Goal: Transaction & Acquisition: Obtain resource

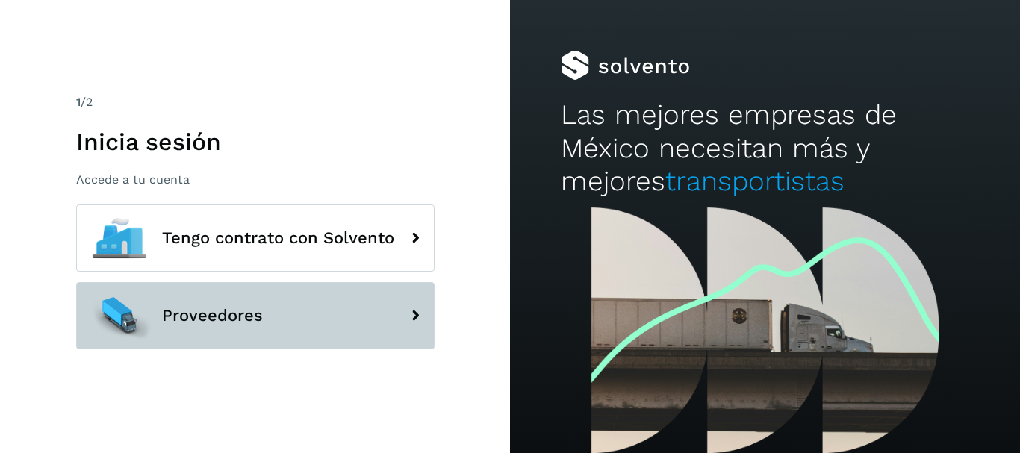
click at [253, 317] on span "Proveedores" at bounding box center [212, 316] width 101 height 18
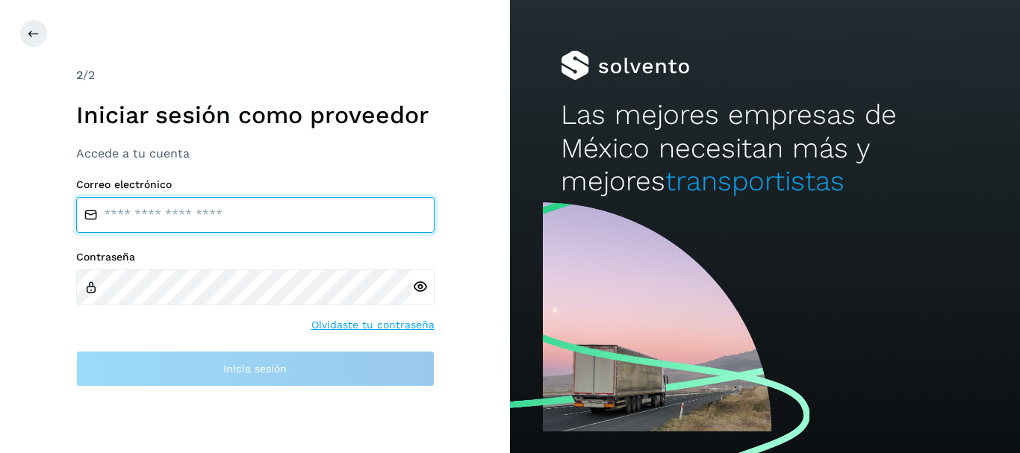
click at [217, 214] on input "email" at bounding box center [255, 215] width 359 height 36
type input "**********"
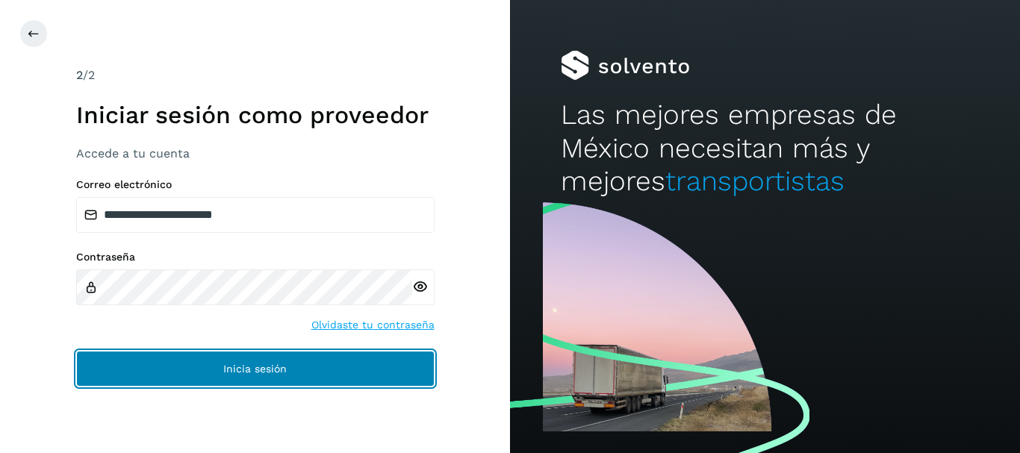
click at [285, 371] on span "Inicia sesión" at bounding box center [254, 369] width 63 height 10
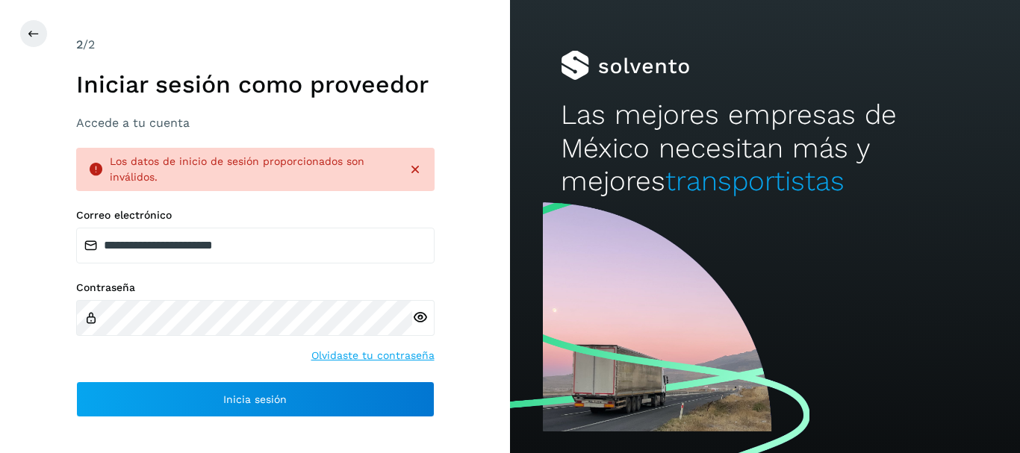
click at [415, 320] on icon at bounding box center [420, 318] width 16 height 16
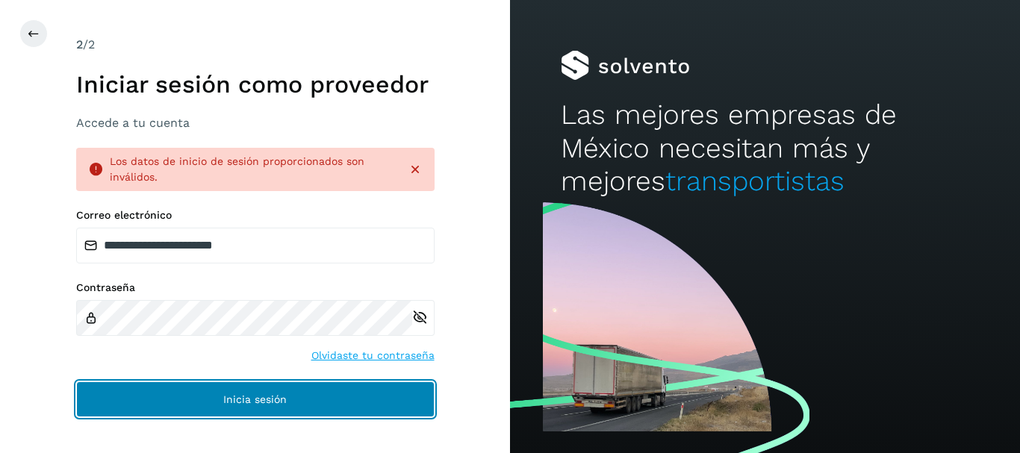
click at [259, 397] on span "Inicia sesión" at bounding box center [254, 399] width 63 height 10
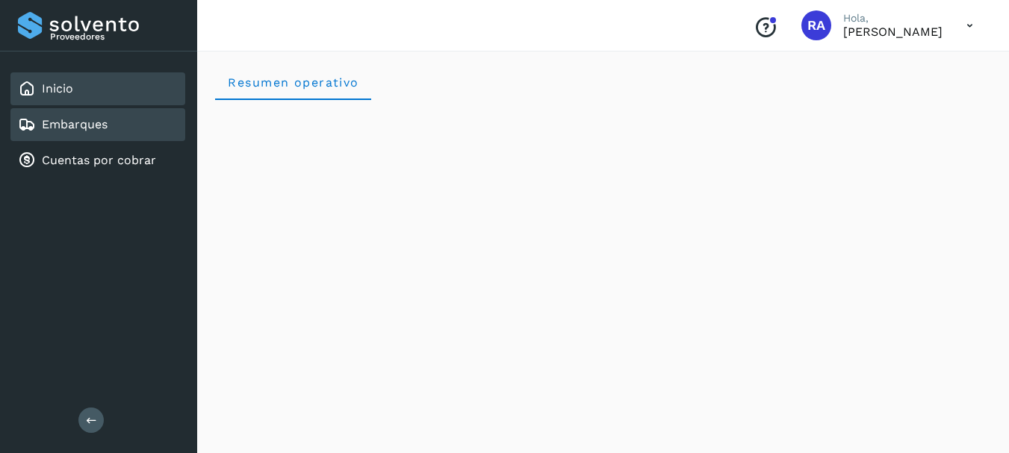
click at [107, 119] on link "Embarques" at bounding box center [75, 124] width 66 height 14
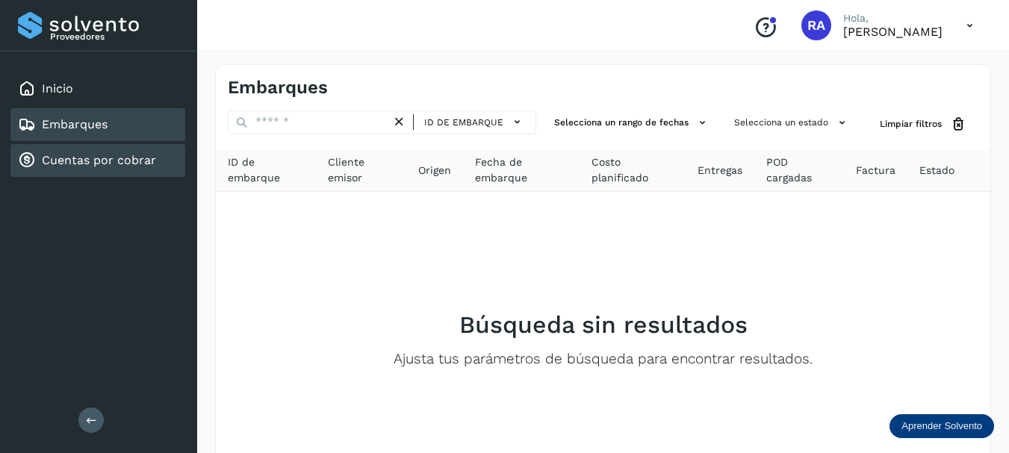
click at [102, 164] on link "Cuentas por cobrar" at bounding box center [99, 160] width 114 height 14
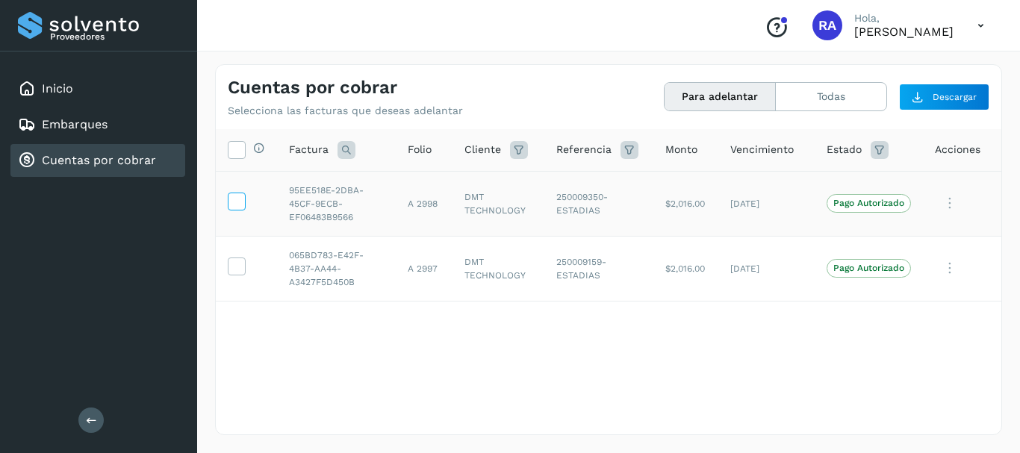
click at [235, 205] on icon at bounding box center [237, 201] width 16 height 16
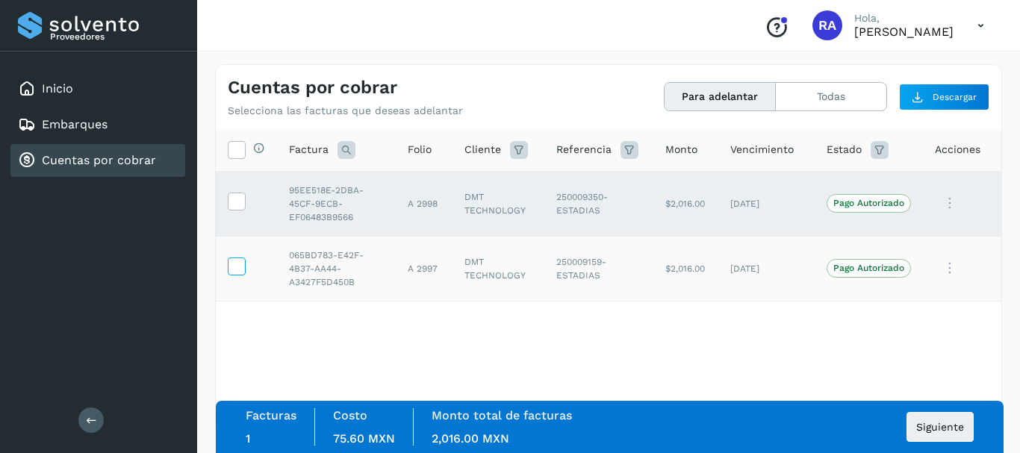
click at [235, 264] on icon at bounding box center [237, 266] width 16 height 16
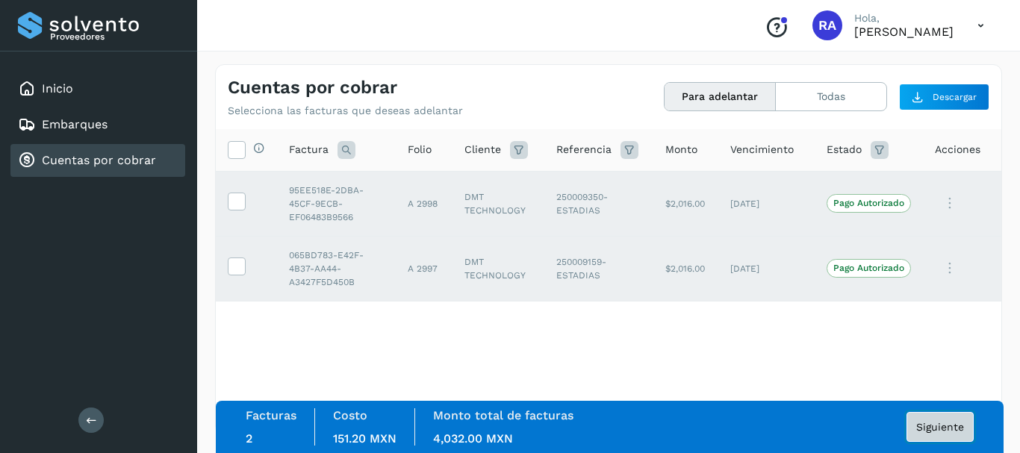
click at [949, 422] on span "Siguiente" at bounding box center [941, 427] width 48 height 10
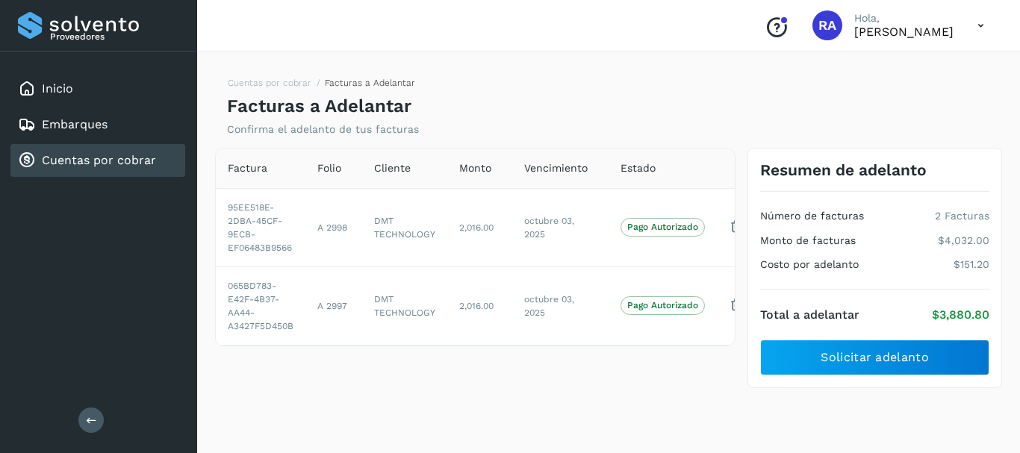
click at [562, 410] on div "Cuentas por cobrar Facturas a Adelantar Facturas a Adelantar Confirma el adelan…" at bounding box center [608, 249] width 787 height 371
click at [1000, 102] on div "Cuentas por cobrar Facturas a Adelantar Facturas a Adelantar Confirma el adelan…" at bounding box center [608, 100] width 787 height 72
click at [860, 427] on div "Cuentas por cobrar Facturas a Adelantar Facturas a Adelantar Confirma el adelan…" at bounding box center [608, 249] width 787 height 371
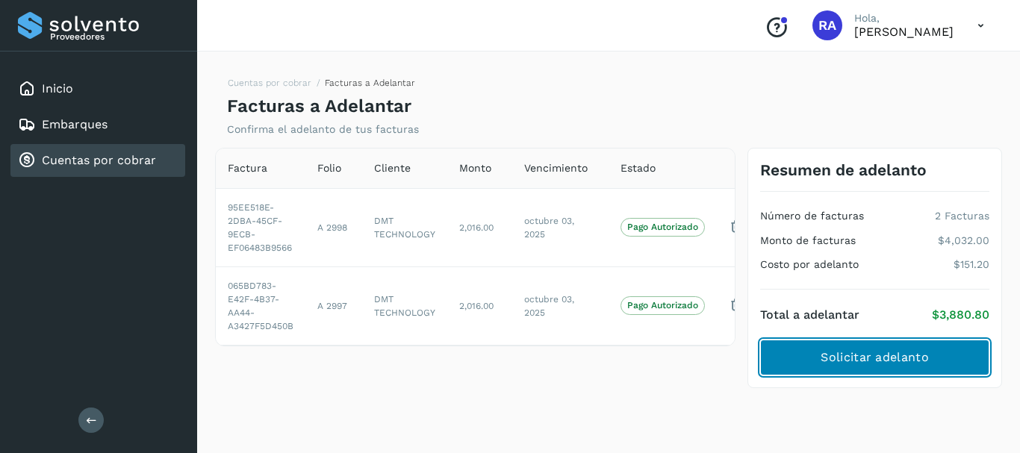
click at [872, 371] on button "Solicitar adelanto" at bounding box center [874, 358] width 229 height 36
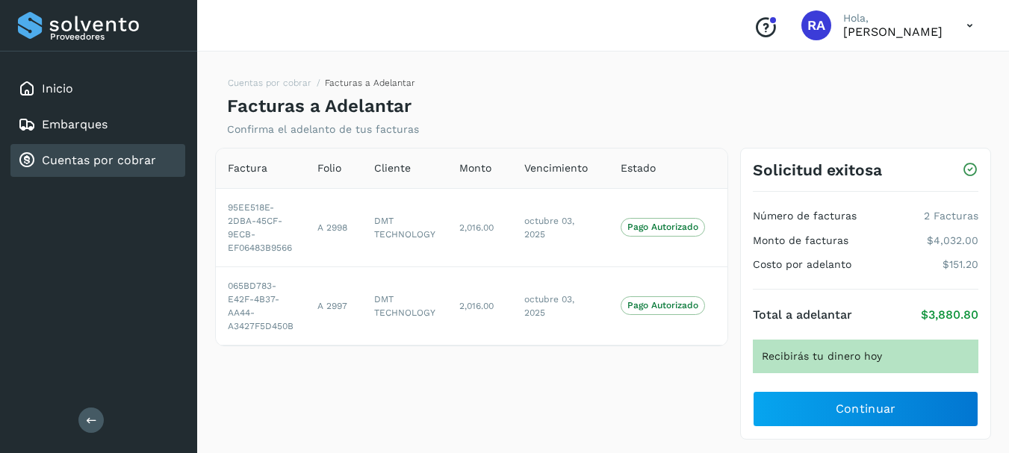
click at [577, 387] on div "Factura Folio Cliente Monto Vencimiento Estado 95EE518E-2DBA-45CF-9ECB-EF06483B…" at bounding box center [471, 294] width 525 height 293
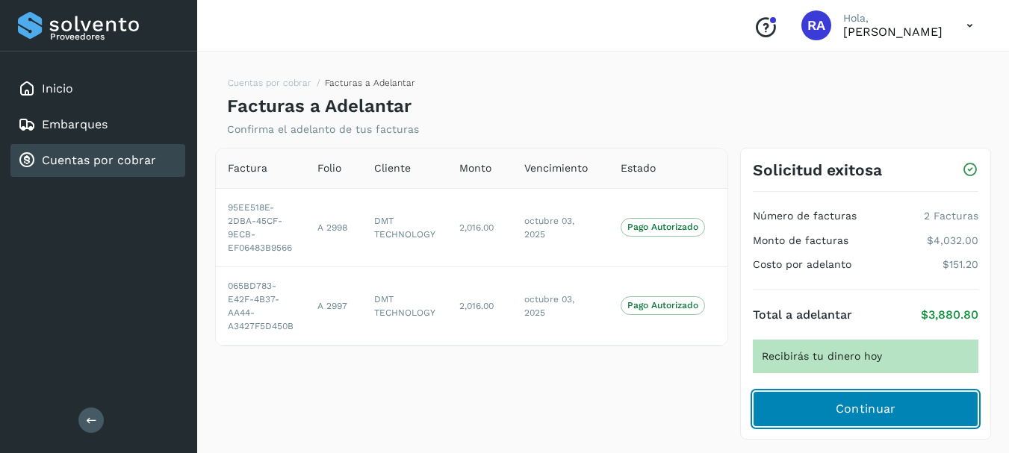
click at [855, 397] on button "Continuar" at bounding box center [866, 409] width 226 height 36
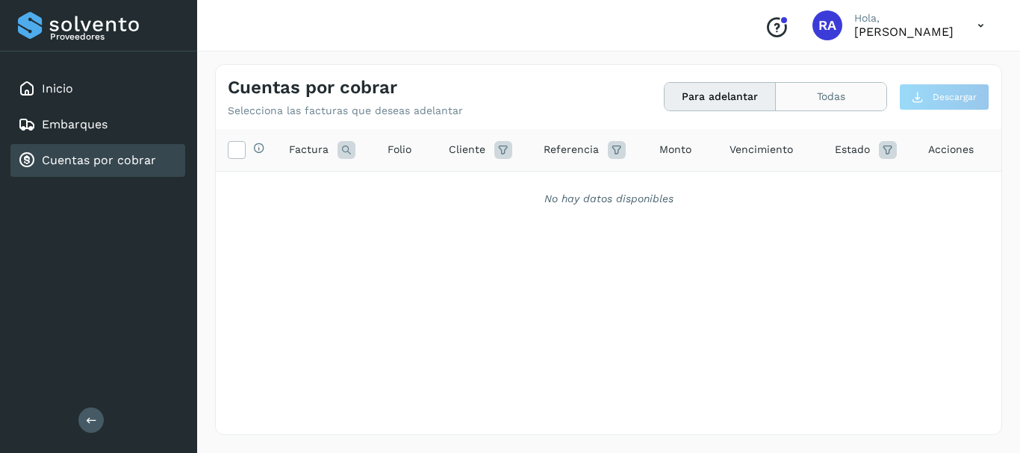
click at [827, 97] on button "Todas" at bounding box center [831, 97] width 111 height 28
